Goal: Entertainment & Leisure: Consume media (video, audio)

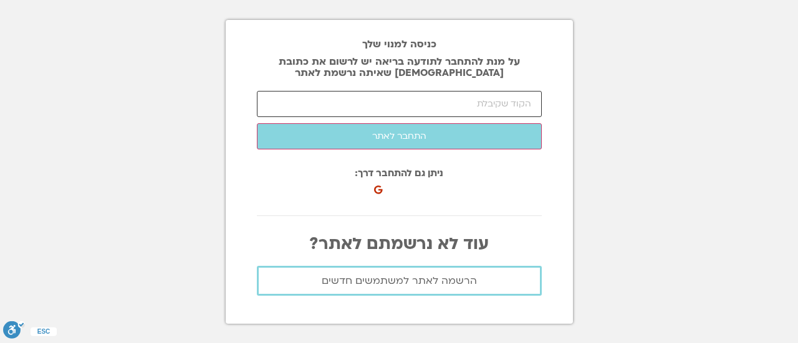
click at [442, 100] on input "number" at bounding box center [399, 104] width 285 height 26
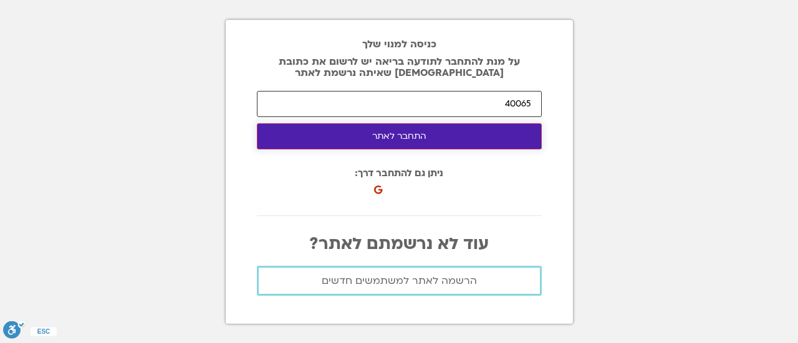
type input "40065"
click at [433, 138] on button "התחבר לאתר" at bounding box center [399, 136] width 285 height 26
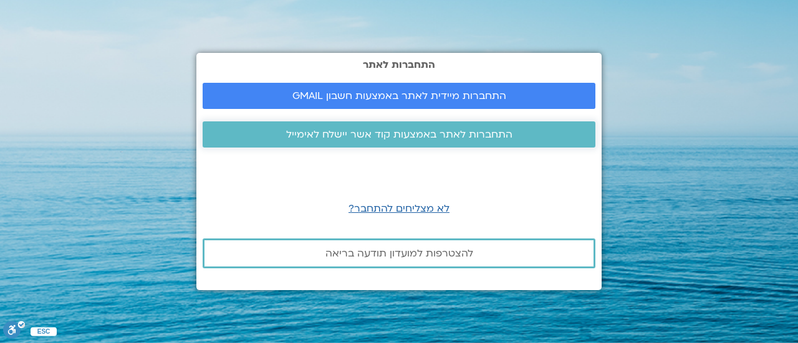
click at [404, 133] on span "התחברות לאתר באמצעות קוד אשר יישלח לאימייל" at bounding box center [399, 134] width 226 height 11
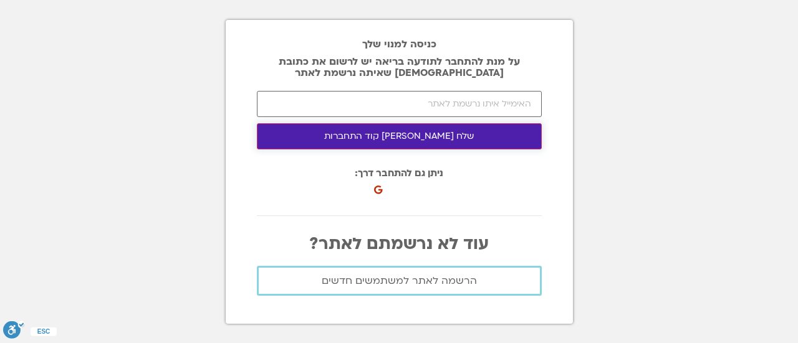
click at [425, 138] on button "שלח לי קוד התחברות" at bounding box center [399, 136] width 285 height 26
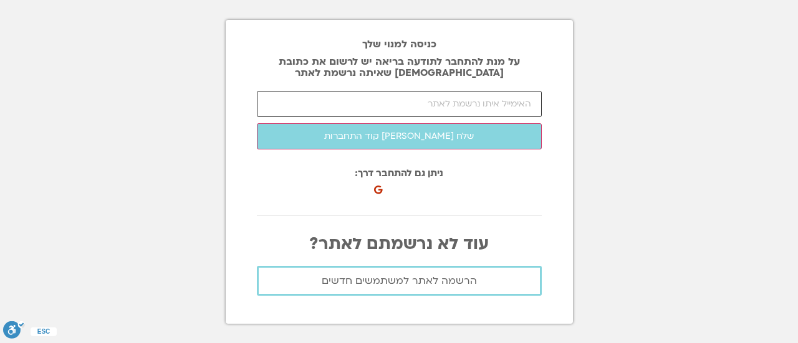
click at [419, 94] on input "email" at bounding box center [399, 104] width 285 height 26
type input "lola_polak@live.com"
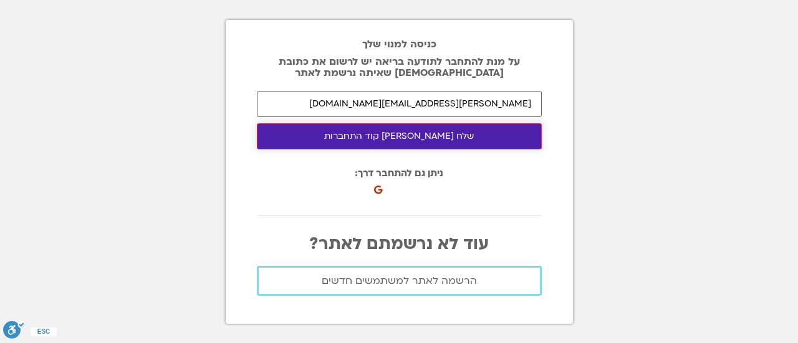
click at [439, 133] on button "שלח לי קוד התחברות" at bounding box center [399, 136] width 285 height 26
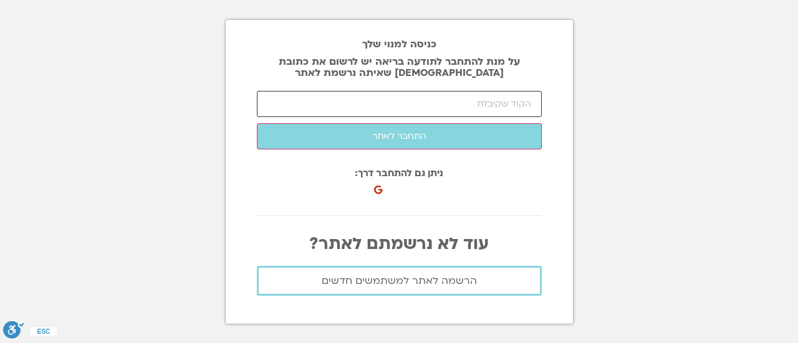
click at [380, 104] on input "number" at bounding box center [399, 104] width 285 height 26
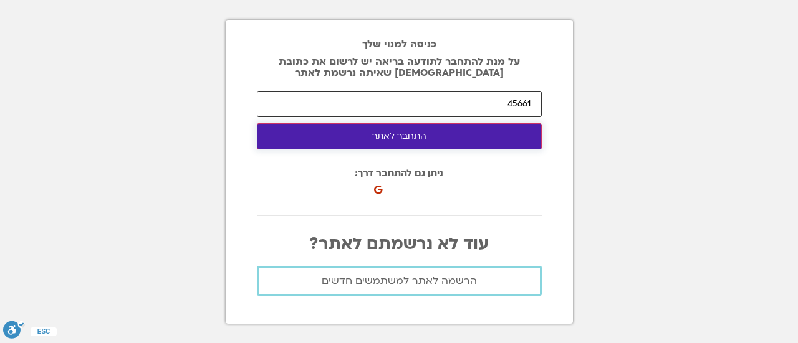
type input "45661"
click at [408, 135] on button "התחבר לאתר" at bounding box center [399, 136] width 285 height 26
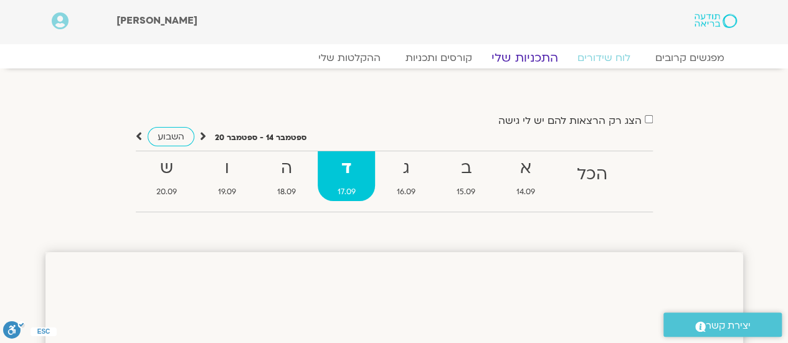
click at [537, 59] on link "התכניות שלי" at bounding box center [525, 57] width 97 height 15
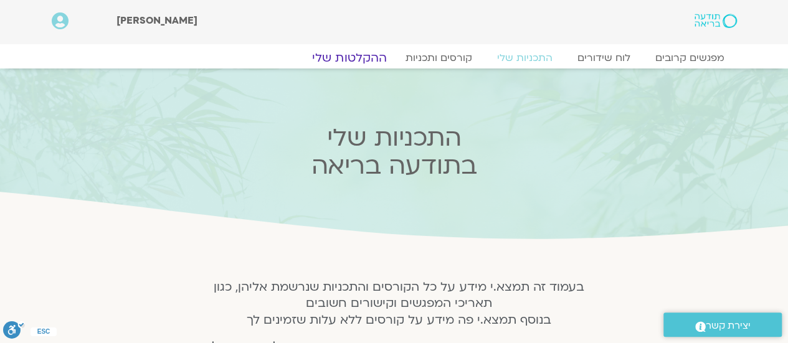
click at [368, 60] on link "ההקלטות שלי" at bounding box center [349, 57] width 105 height 15
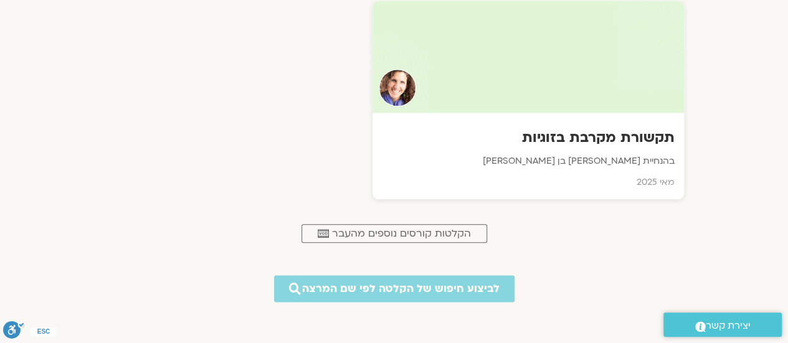
scroll to position [621, 0]
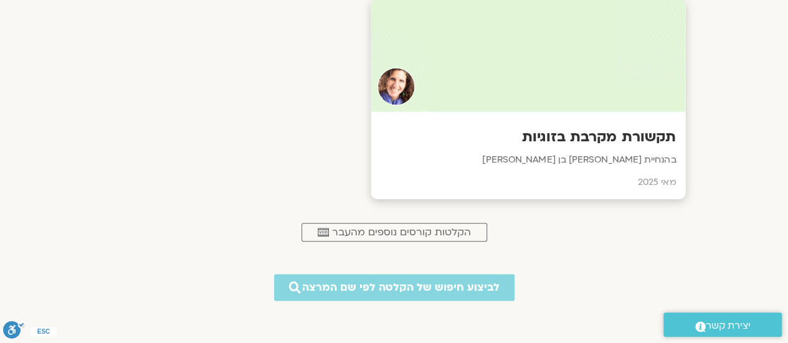
click at [618, 144] on h3 "תקשורת מקרבת בזוגיות" at bounding box center [528, 137] width 296 height 19
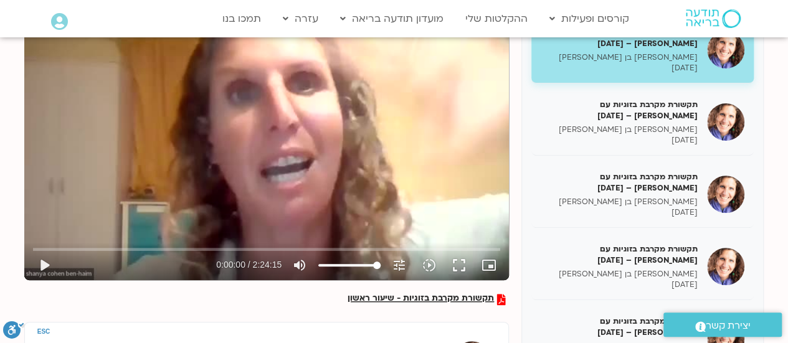
scroll to position [224, 0]
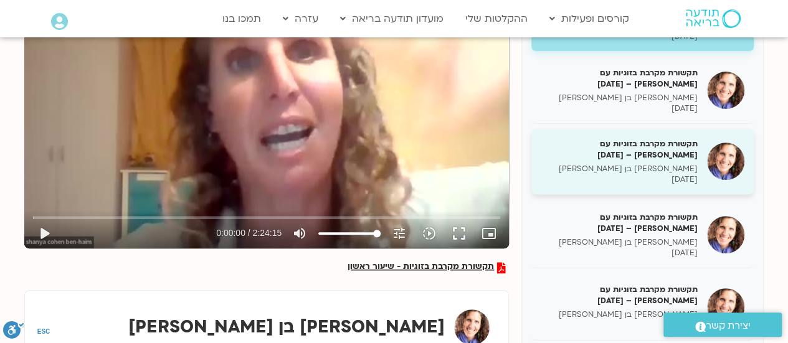
click at [661, 168] on p "[PERSON_NAME] בן [PERSON_NAME]" at bounding box center [619, 169] width 157 height 11
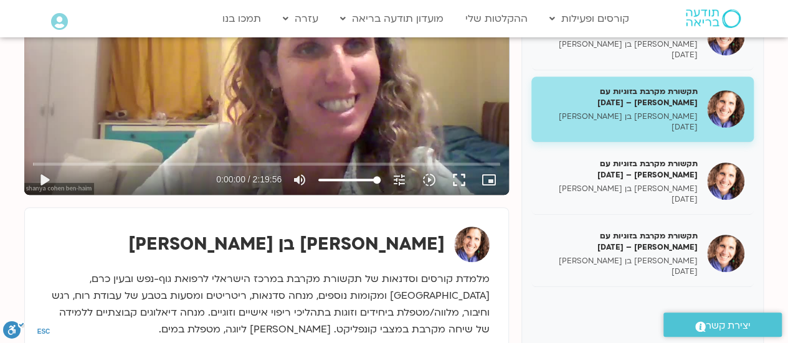
scroll to position [287, 0]
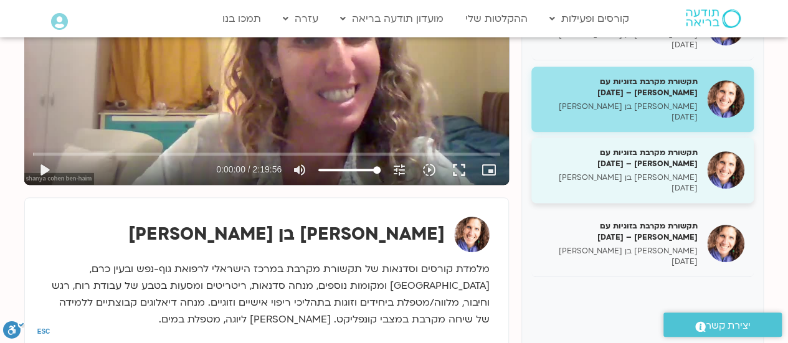
click at [671, 173] on p "[PERSON_NAME] בן [PERSON_NAME]" at bounding box center [619, 178] width 157 height 11
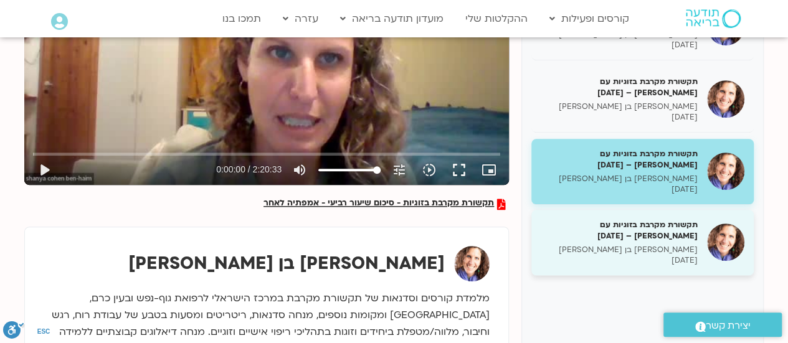
click at [669, 228] on h5 "תקשורת מקרבת בזוגיות עם [PERSON_NAME] – [DATE]" at bounding box center [619, 230] width 157 height 22
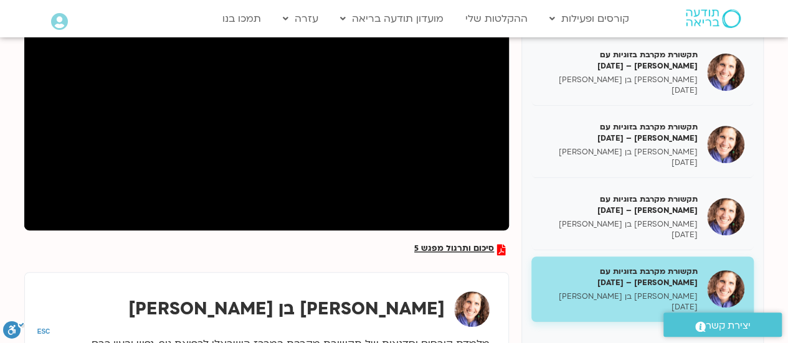
scroll to position [241, 0]
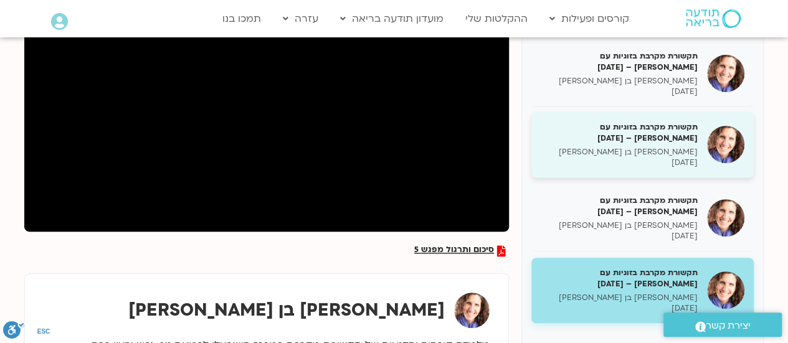
click at [657, 129] on h5 "תקשורת מקרבת בזוגיות עם [PERSON_NAME] – [DATE]" at bounding box center [619, 133] width 157 height 22
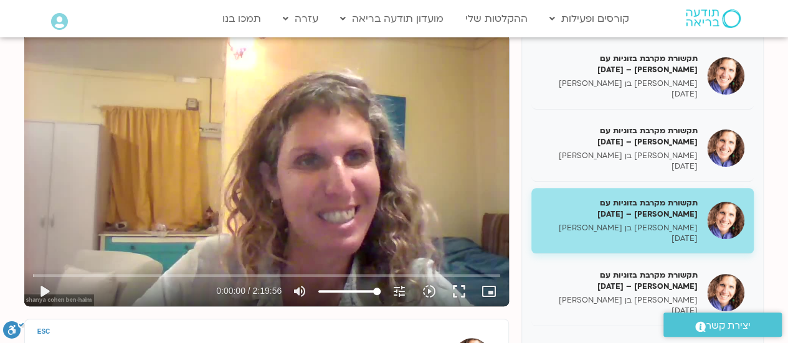
scroll to position [160, 0]
